Goal: Task Accomplishment & Management: Manage account settings

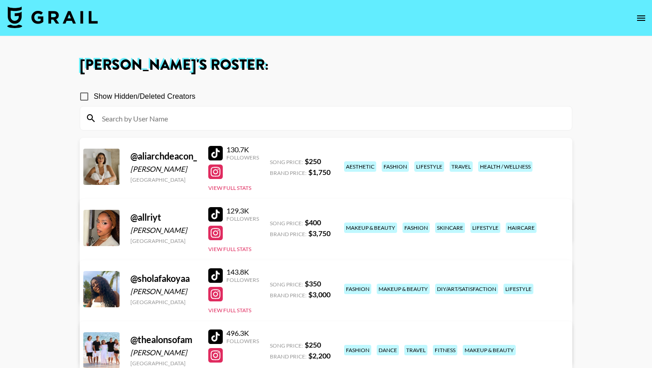
scroll to position [188, 0]
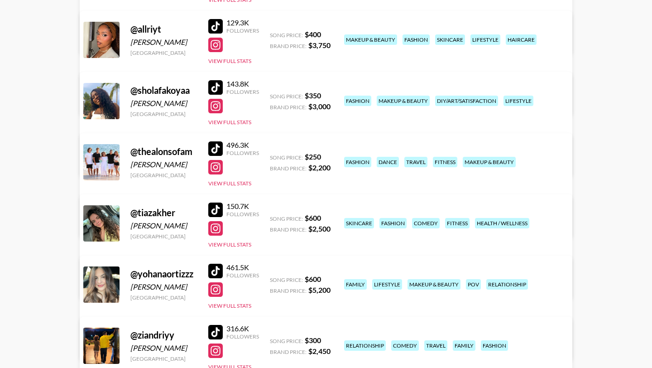
click at [329, 278] on link "View/Edit Details" at bounding box center [212, 282] width 233 height 9
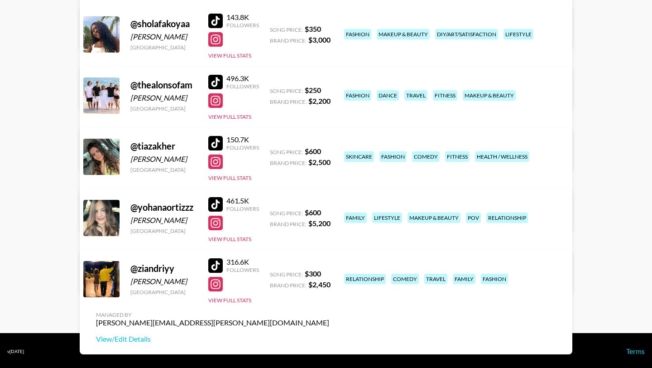
scroll to position [256, 0]
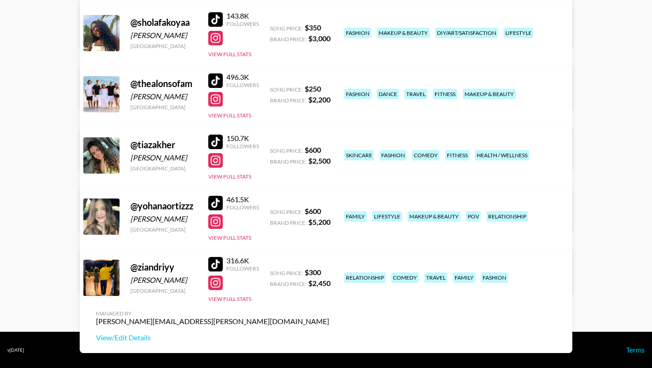
click at [329, 272] on link "View/Edit Details" at bounding box center [212, 276] width 233 height 9
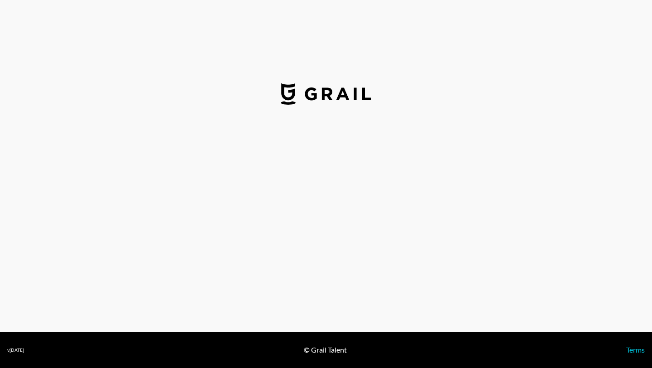
select select "USD"
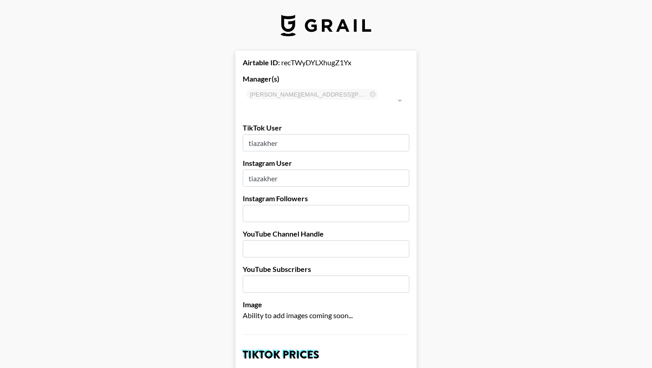
click at [281, 205] on input "number" at bounding box center [326, 213] width 167 height 17
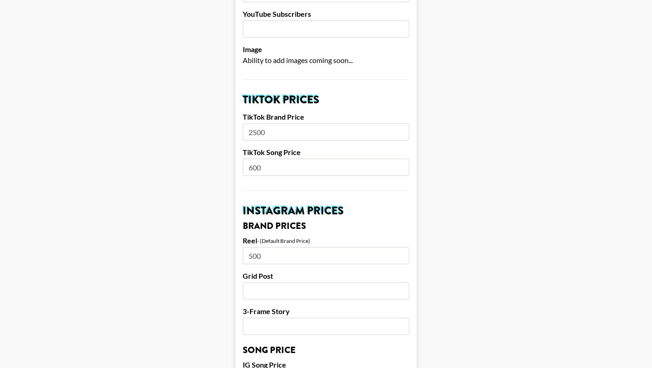
scroll to position [256, 0]
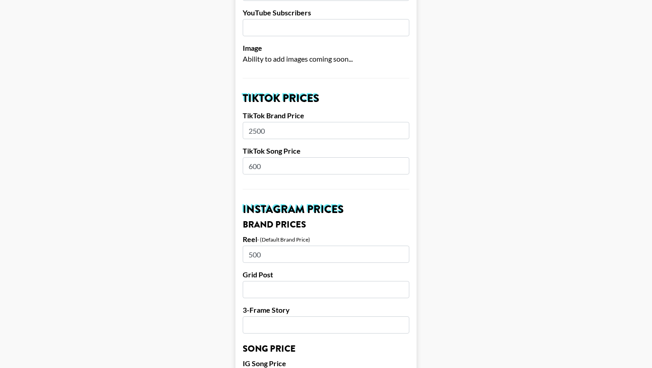
drag, startPoint x: 268, startPoint y: 153, endPoint x: 241, endPoint y: 148, distance: 26.9
click at [241, 148] on form "Airtable ID: recTWyDYLXhugZ1Yx Manager(s) [PERSON_NAME][EMAIL_ADDRESS][PERSON_N…" at bounding box center [325, 363] width 181 height 1139
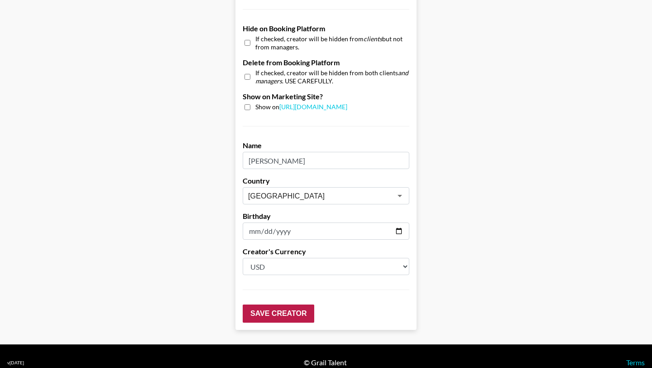
type input "450"
click at [273, 304] on input "Save Creator" at bounding box center [279, 313] width 72 height 18
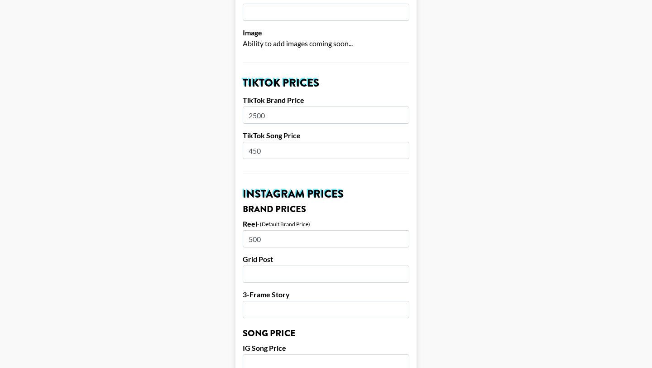
scroll to position [295, 0]
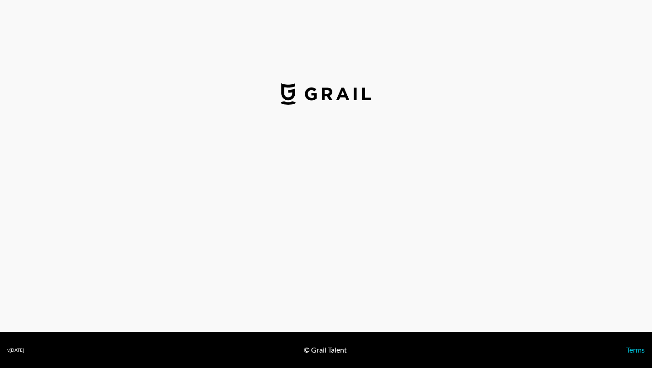
select select "USD"
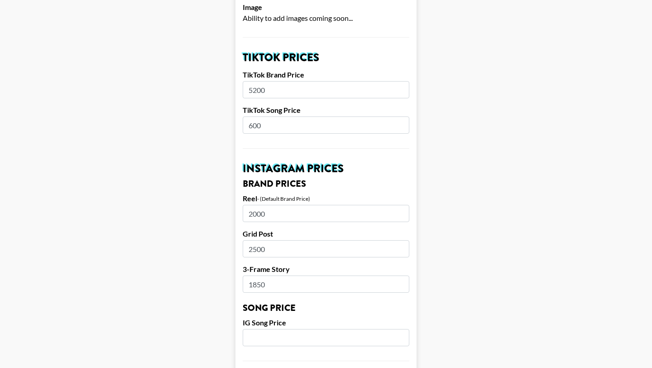
scroll to position [302, 0]
